Goal: Task Accomplishment & Management: Use online tool/utility

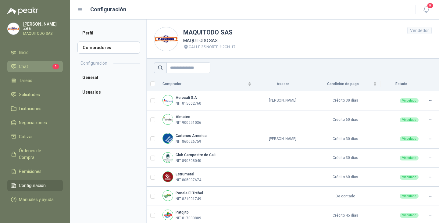
click at [30, 63] on li "Chat 1" at bounding box center [35, 66] width 48 height 7
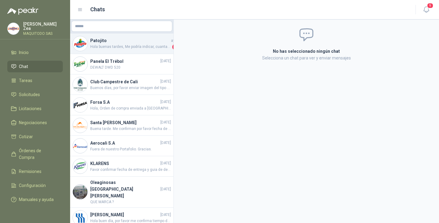
click at [117, 45] on span "Hola buenas tardes, Me podría indicar, cuantas piezas en total nos estarían ent…" at bounding box center [130, 47] width 81 height 6
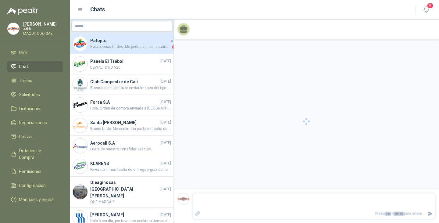
scroll to position [36, 0]
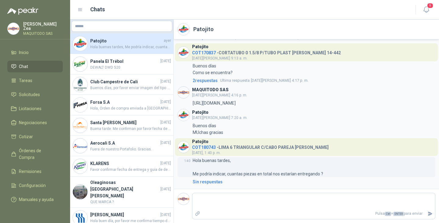
click at [213, 173] on p "Hola buenas tardes, Me podría indicar, cuantas piezas en total nos estarían ent…" at bounding box center [258, 167] width 130 height 20
click at [201, 149] on div "Patojito COT180743 - LIMA 6 TRIANGULAR C/CABO PAREJA [PERSON_NAME] [DATE], 1:40…" at bounding box center [260, 147] width 137 height 18
click at [202, 147] on span "COT180743" at bounding box center [204, 147] width 24 height 5
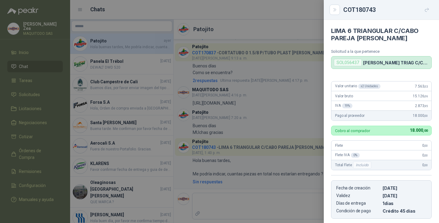
click at [239, 145] on div at bounding box center [219, 111] width 439 height 223
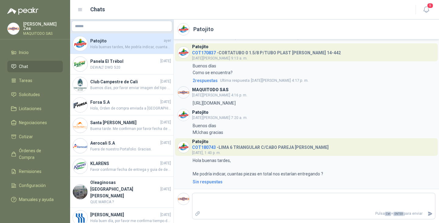
click at [210, 147] on span "COT180743" at bounding box center [204, 147] width 24 height 5
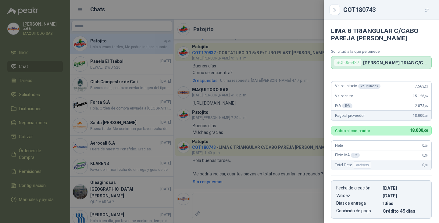
click at [270, 124] on div at bounding box center [219, 111] width 439 height 223
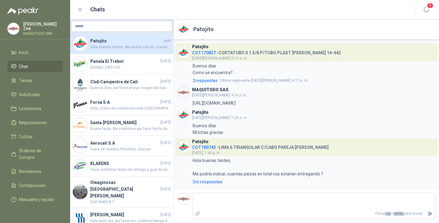
click at [107, 41] on h4 "Patojito" at bounding box center [126, 40] width 72 height 7
click at [31, 93] on span "Solicitudes" at bounding box center [29, 94] width 21 height 7
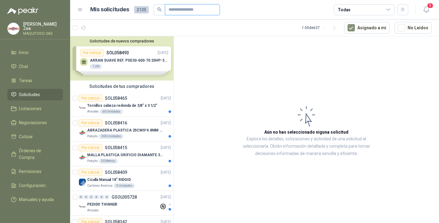
click at [184, 8] on input "text" at bounding box center [190, 10] width 43 height 10
type input "****"
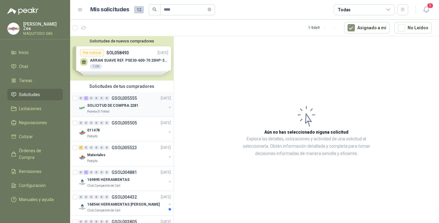
click at [125, 105] on p "SOLICITUD DE COMPRA 2281" at bounding box center [112, 106] width 51 height 6
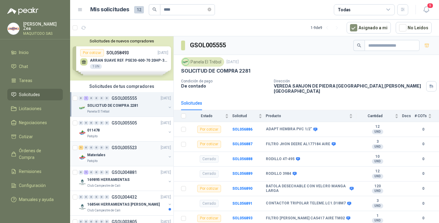
click at [113, 149] on p "GSOL005523" at bounding box center [124, 147] width 25 height 4
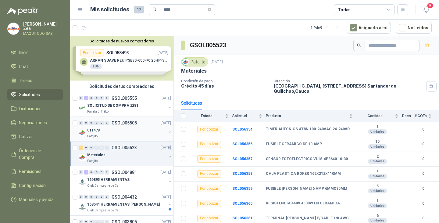
click at [113, 136] on div "Patojito" at bounding box center [126, 136] width 79 height 5
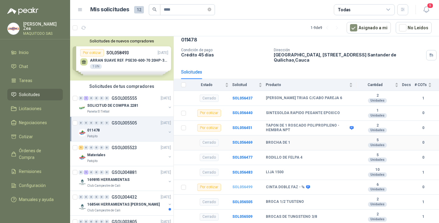
scroll to position [47, 0]
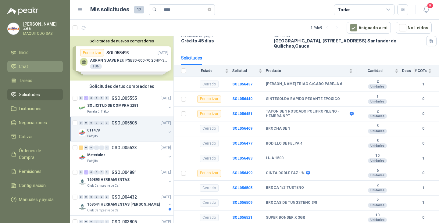
click at [28, 63] on li "Chat" at bounding box center [35, 66] width 48 height 7
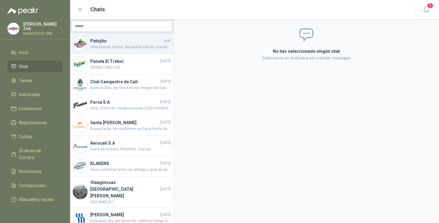
click at [110, 47] on span "Hola buenas tardes, Me podría indicar, cuantas piezas en total nos estarían ent…" at bounding box center [130, 47] width 81 height 6
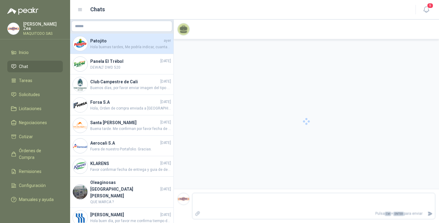
scroll to position [36, 0]
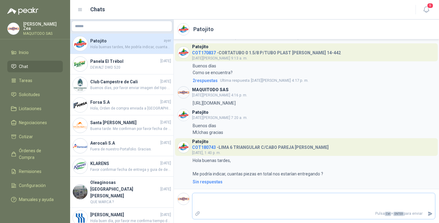
click at [241, 209] on p "Pulsa Ctrl + ENTER para enviar" at bounding box center [314, 213] width 222 height 11
click at [227, 200] on textarea at bounding box center [313, 201] width 243 height 14
type textarea "*"
type textarea "**"
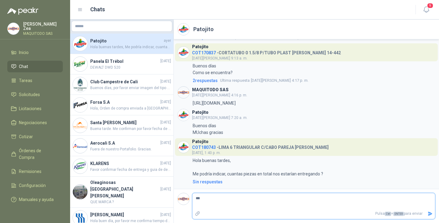
type textarea "****"
type textarea "*****"
type textarea "******"
type textarea "*******"
type textarea "********"
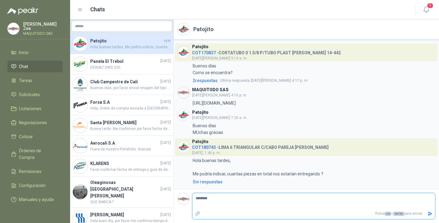
type textarea "*********"
type textarea "**********"
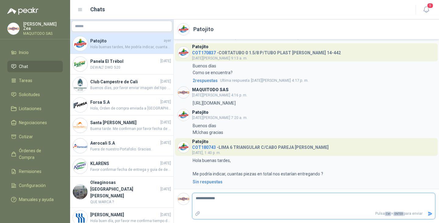
type textarea "**********"
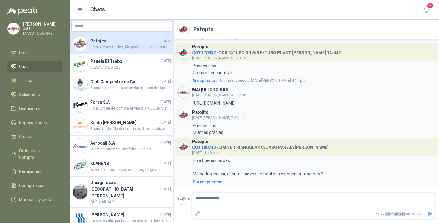
type textarea "**********"
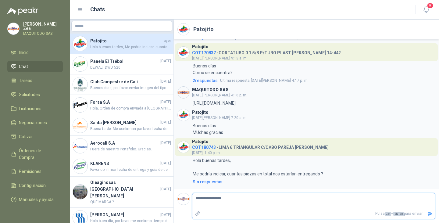
type textarea "**********"
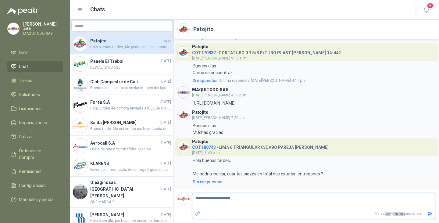
click at [429, 213] on icon "Enviar" at bounding box center [429, 213] width 5 height 5
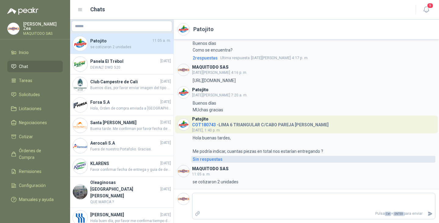
click at [214, 159] on div "Sin respuestas" at bounding box center [208, 159] width 30 height 7
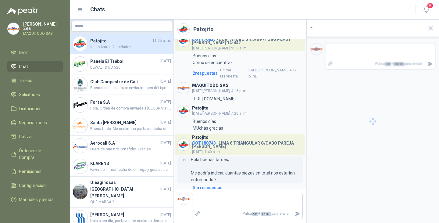
scroll to position [65, 0]
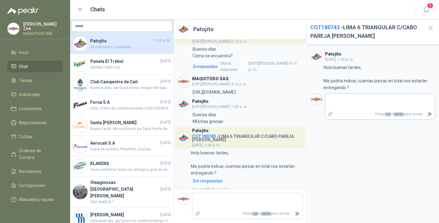
click at [350, 102] on textarea at bounding box center [380, 102] width 110 height 14
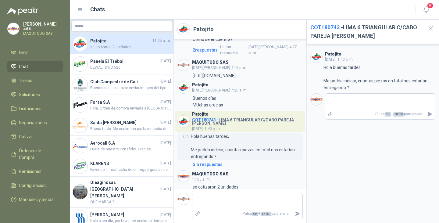
scroll to position [82, 0]
click at [212, 183] on p "se cotizaron 2 unidades" at bounding box center [216, 186] width 46 height 7
click at [215, 173] on div "MAQUITODO SAS 11:05 a. m." at bounding box center [210, 176] width 37 height 12
click at [208, 176] on span "11:05 a. m." at bounding box center [201, 178] width 19 height 4
click at [179, 170] on img at bounding box center [184, 176] width 12 height 12
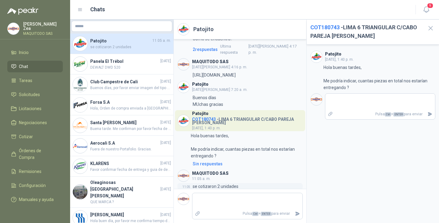
click at [204, 183] on p "se cotizaron 2 unidades" at bounding box center [216, 186] width 46 height 7
drag, startPoint x: 241, startPoint y: 185, endPoint x: 217, endPoint y: 179, distance: 25.0
click at [217, 183] on p "se cotizaron 2 unidades" at bounding box center [216, 186] width 46 height 7
drag, startPoint x: 238, startPoint y: 181, endPoint x: 175, endPoint y: 183, distance: 62.8
click at [176, 183] on div "Patojito COT170838 - ESTIBADORA HIDRAULICA 3T ELEV 190mm HD MARCA LOAD MASTER […" at bounding box center [240, 113] width 133 height 149
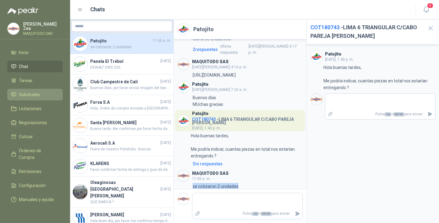
click at [28, 91] on span "Solicitudes" at bounding box center [29, 94] width 21 height 7
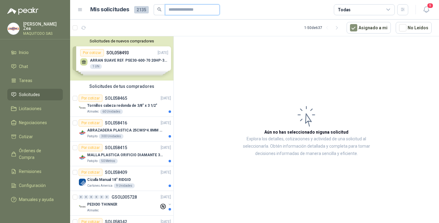
drag, startPoint x: 176, startPoint y: 10, endPoint x: 180, endPoint y: 12, distance: 4.2
click at [176, 11] on input "text" at bounding box center [190, 10] width 43 height 10
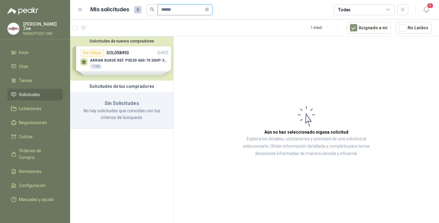
drag, startPoint x: 181, startPoint y: 9, endPoint x: 137, endPoint y: 12, distance: 43.4
click at [137, 11] on div "Mis solicitudes 0 ******" at bounding box center [151, 9] width 122 height 11
type input "****"
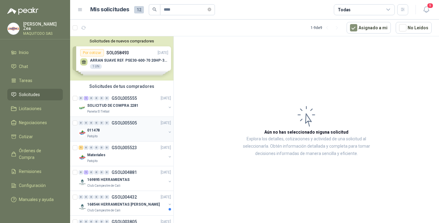
click at [99, 130] on p "011478" at bounding box center [93, 130] width 12 height 6
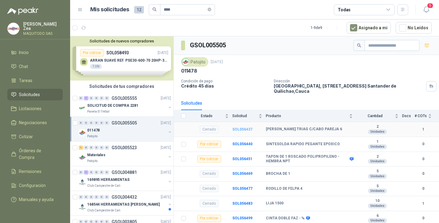
click at [241, 127] on b "SOL056437" at bounding box center [242, 129] width 20 height 4
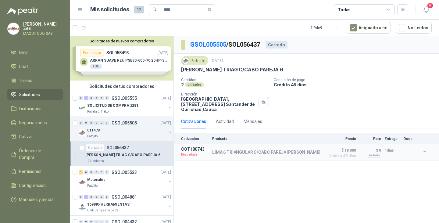
click at [120, 149] on p "SOL056437" at bounding box center [118, 147] width 22 height 4
click at [127, 171] on p "GSOL005523" at bounding box center [124, 172] width 25 height 4
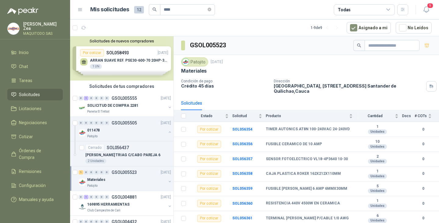
click at [115, 179] on div "Materiales" at bounding box center [126, 179] width 79 height 7
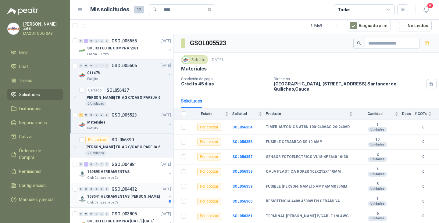
scroll to position [61, 0]
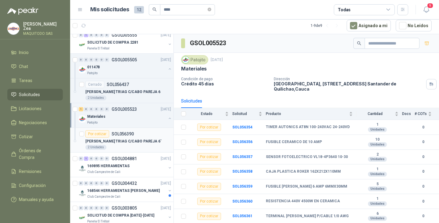
click at [114, 135] on p "SOL056390" at bounding box center [123, 134] width 22 height 4
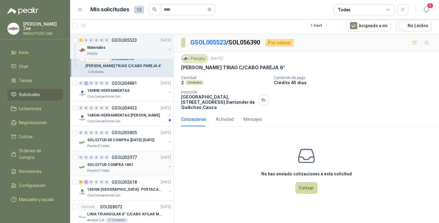
scroll to position [147, 0]
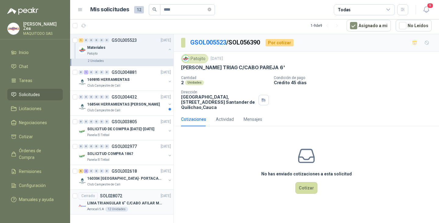
click at [140, 204] on p "LIMA TRIANGULAR 6" C/CABO AFILAR MACHETE" at bounding box center [125, 203] width 76 height 6
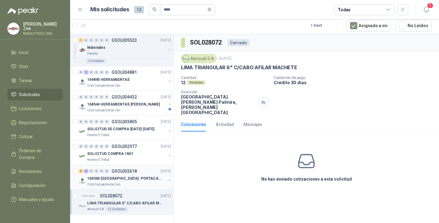
click at [114, 174] on div "6 3 0 0 0 0 GSOL002618 [DATE]" at bounding box center [126, 170] width 94 height 7
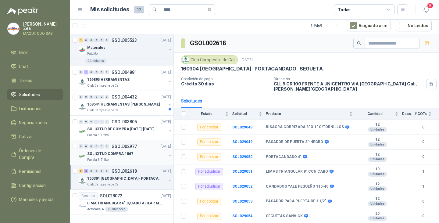
scroll to position [56, 0]
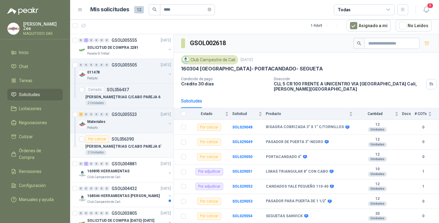
click at [124, 143] on div "[PERSON_NAME] TRIAG C/CABO PAREJA 6'" at bounding box center [128, 146] width 86 height 7
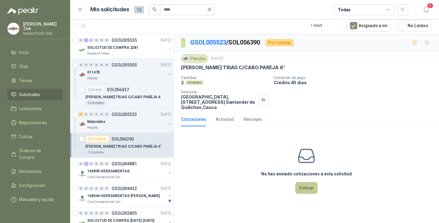
click at [308, 190] on button "Cotizar" at bounding box center [306, 188] width 22 height 12
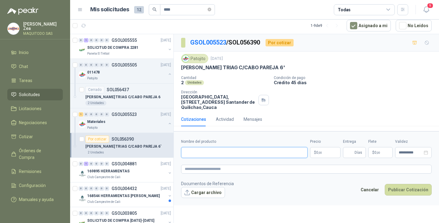
click at [223, 153] on input "Nombre del producto" at bounding box center [244, 152] width 126 height 11
paste input "**********"
type input "**********"
click at [321, 153] on span ",00" at bounding box center [320, 152] width 4 height 3
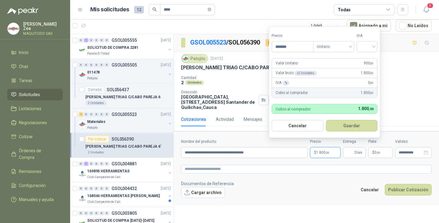
type input "*******"
click at [334, 122] on button "Guardar" at bounding box center [352, 126] width 52 height 12
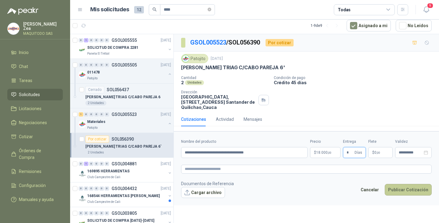
type input "*"
click at [412, 191] on button "Publicar Cotización" at bounding box center [408, 190] width 47 height 12
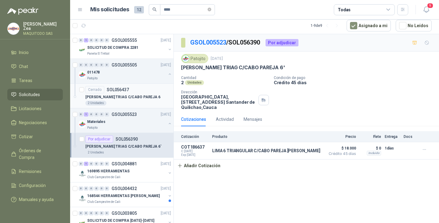
click at [134, 94] on p "[PERSON_NAME] TRIAG C/CABO PAREJA 6" at bounding box center [122, 97] width 75 height 6
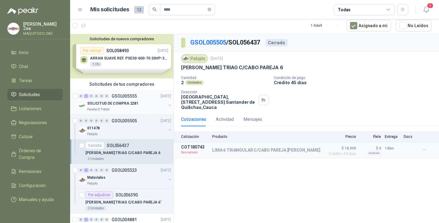
click at [107, 104] on p "SOLICITUD DE COMPRA 2281" at bounding box center [112, 104] width 51 height 6
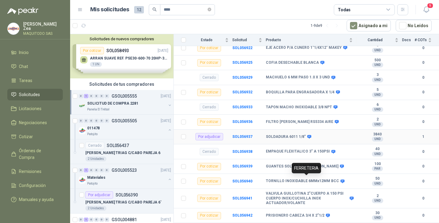
scroll to position [500, 0]
click at [31, 91] on span "Solicitudes" at bounding box center [29, 94] width 21 height 7
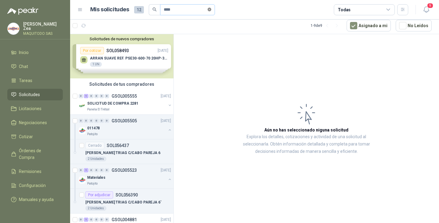
click at [211, 10] on icon "close-circle" at bounding box center [210, 10] width 4 height 4
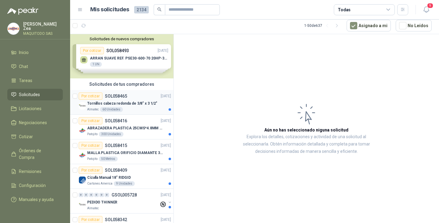
click at [116, 104] on p "Tornillos cabeza redonda de 3/8" x 3 1/2"" at bounding box center [122, 104] width 70 height 6
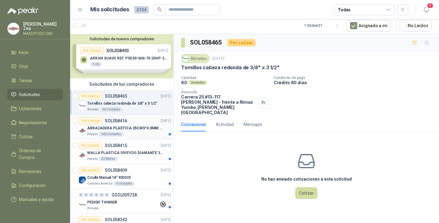
click at [112, 122] on p "SOL058416" at bounding box center [116, 121] width 22 height 4
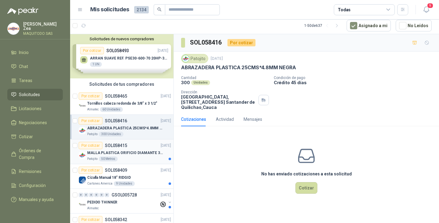
click at [129, 151] on p "MALLA PLASTICA ORIFICIO DIAMANTE 3MM" at bounding box center [125, 153] width 76 height 6
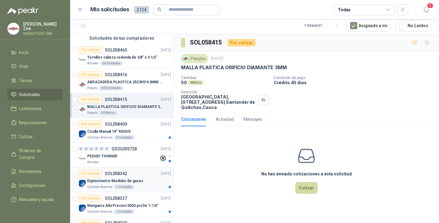
scroll to position [61, 0]
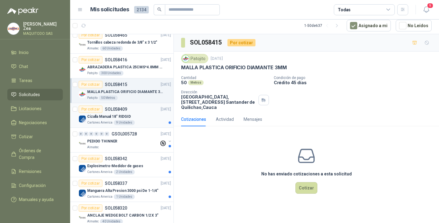
click at [137, 110] on div "Por cotizar SOL058409 [DATE]" at bounding box center [125, 108] width 92 height 7
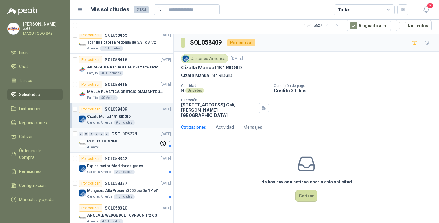
click at [129, 143] on div "PEDIDO THINNER" at bounding box center [123, 140] width 72 height 7
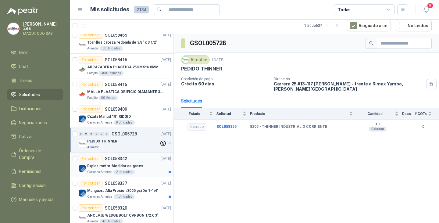
click at [127, 168] on p "Explosimetro-Medidor de gases" at bounding box center [115, 166] width 56 height 6
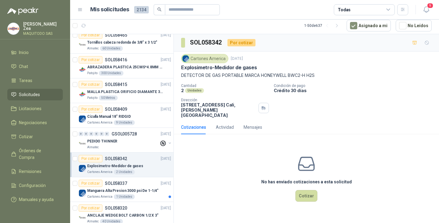
scroll to position [122, 0]
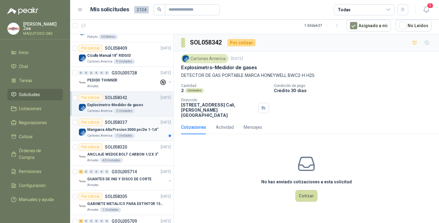
click at [116, 125] on div "Por cotizar SOL058337" at bounding box center [103, 122] width 48 height 7
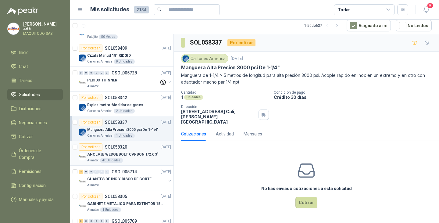
click at [124, 147] on p "SOL058320" at bounding box center [116, 147] width 22 height 4
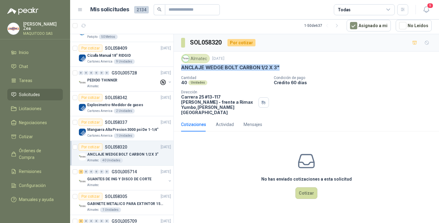
drag, startPoint x: 181, startPoint y: 66, endPoint x: 287, endPoint y: 67, distance: 105.7
click at [287, 67] on div "ANCLAJE WEDGE BOLT CARBON 1/2 X 3"" at bounding box center [306, 67] width 250 height 6
copy p "ANCLAJE WEDGE BOLT CARBON 1/2 X 3""
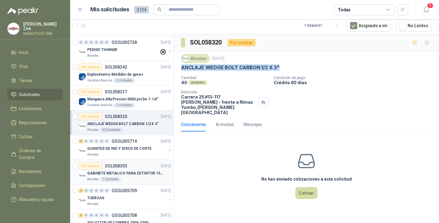
scroll to position [183, 0]
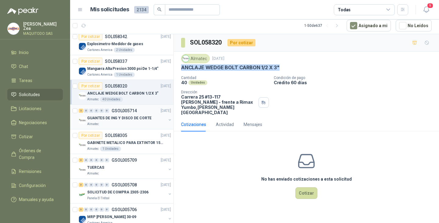
click at [134, 117] on p "GUANTES DE ING Y DISCO DE CORTE" at bounding box center [119, 118] width 64 height 6
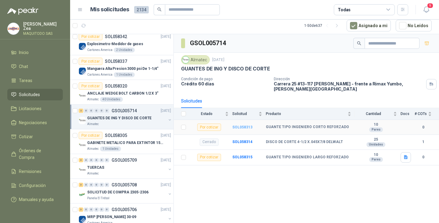
click at [243, 126] on b "SOL058313" at bounding box center [242, 127] width 20 height 4
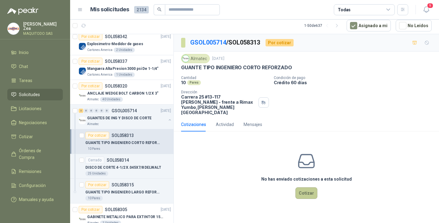
click at [305, 188] on button "Cotizar" at bounding box center [306, 193] width 22 height 12
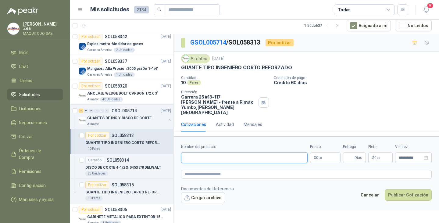
click at [266, 153] on input "Nombre del producto" at bounding box center [244, 157] width 126 height 11
paste input "**********"
type input "**********"
click at [319, 156] on span ",00" at bounding box center [320, 157] width 4 height 3
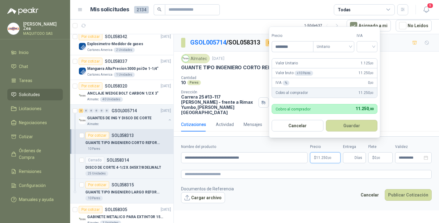
type input "********"
drag, startPoint x: 339, startPoint y: 123, endPoint x: 355, endPoint y: 138, distance: 21.1
click at [341, 125] on button "Guardar" at bounding box center [352, 126] width 52 height 12
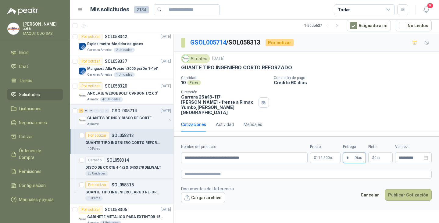
type input "*"
click at [406, 192] on button "Publicar Cotización" at bounding box center [408, 195] width 47 height 12
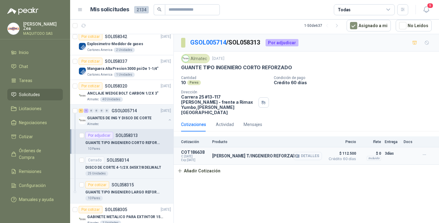
click at [307, 152] on button "Detalles" at bounding box center [307, 156] width 29 height 8
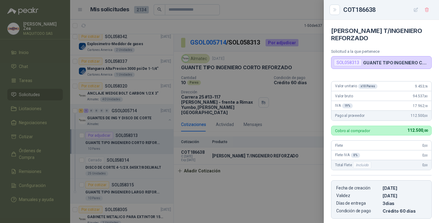
click at [264, 155] on div at bounding box center [219, 111] width 439 height 223
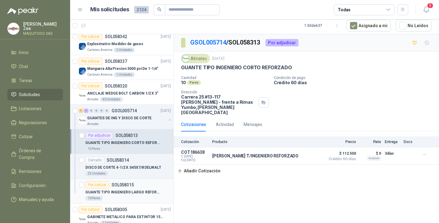
click at [118, 178] on article "Cerrado SOL058314 DISCO [PERSON_NAME] 4-1/2 X.045X7/8 DELWALT 25 Unidades" at bounding box center [121, 166] width 103 height 25
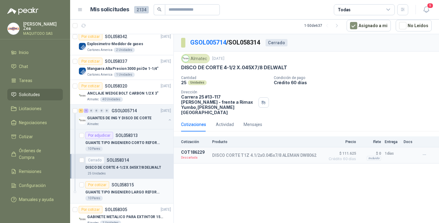
click at [125, 186] on p "SOL058315" at bounding box center [123, 185] width 22 height 4
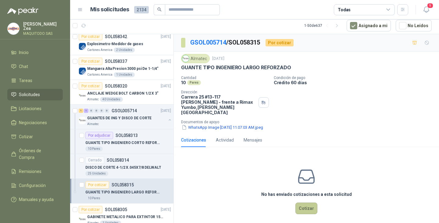
click at [301, 204] on button "Cotizar" at bounding box center [306, 208] width 22 height 12
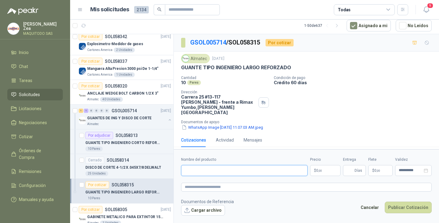
click at [223, 165] on input "Nombre del producto" at bounding box center [244, 170] width 126 height 11
paste input "**********"
click at [247, 167] on input "**********" at bounding box center [244, 170] width 126 height 11
type input "**********"
click at [325, 165] on p "$ 0 ,00" at bounding box center [325, 170] width 30 height 11
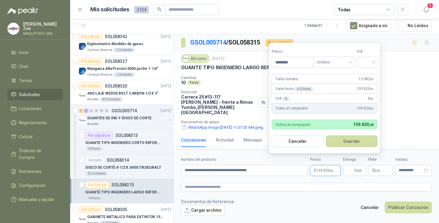
type input "********"
click at [348, 142] on button "Guardar" at bounding box center [352, 141] width 52 height 12
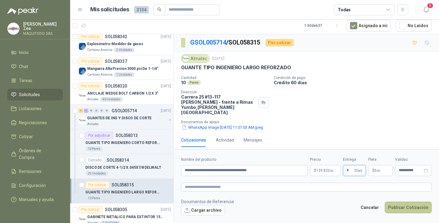
type input "*"
click at [418, 204] on button "Publicar Cotización" at bounding box center [408, 207] width 47 height 12
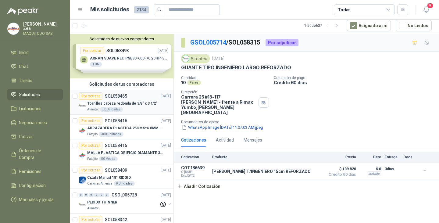
click at [131, 104] on p "Tornillos cabeza redonda de 3/8" x 3 1/2"" at bounding box center [122, 104] width 70 height 6
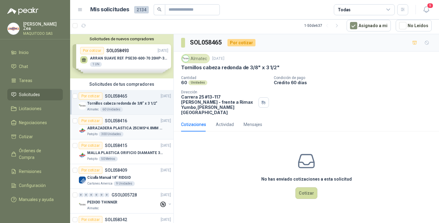
click at [139, 127] on p "ABRAZADERA PLASTICA 25CMS*4.8MM NEGRA" at bounding box center [125, 128] width 76 height 6
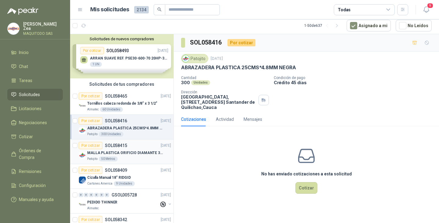
click at [142, 154] on p "MALLA PLASTICA ORIFICIO DIAMANTE 3MM" at bounding box center [125, 153] width 76 height 6
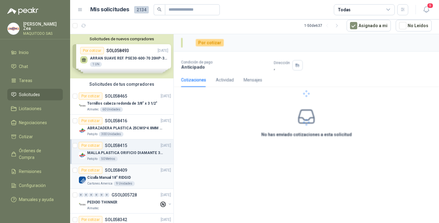
click at [140, 173] on div "Por cotizar SOL058409 [DATE]" at bounding box center [125, 169] width 92 height 7
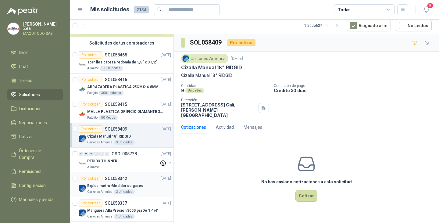
scroll to position [61, 0]
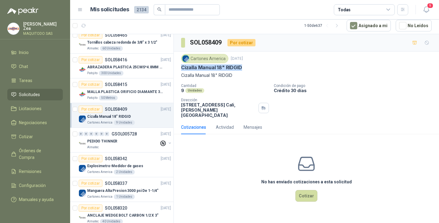
drag, startPoint x: 182, startPoint y: 66, endPoint x: 251, endPoint y: 68, distance: 69.5
click at [251, 68] on div "Cizalla Manual 18" RIDGID" at bounding box center [306, 67] width 250 height 6
copy p "Cizalla Manual 18" RIDGID"
